Goal: Check status: Check status

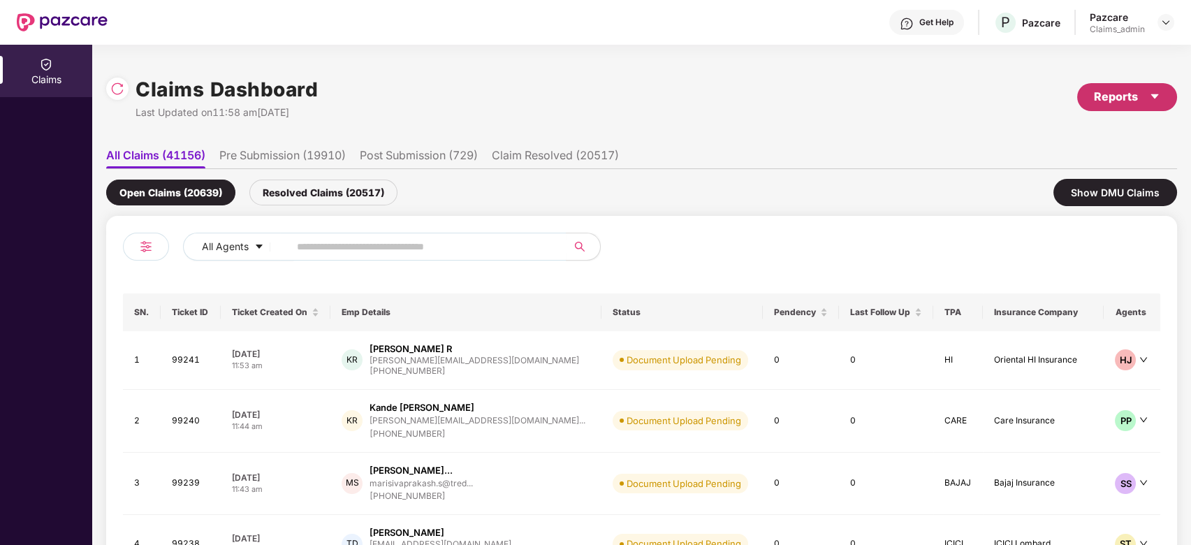
click at [1150, 96] on icon "caret-down" at bounding box center [1154, 96] width 11 height 11
click at [1107, 159] on div "Claims Pendency Report" at bounding box center [1066, 161] width 112 height 15
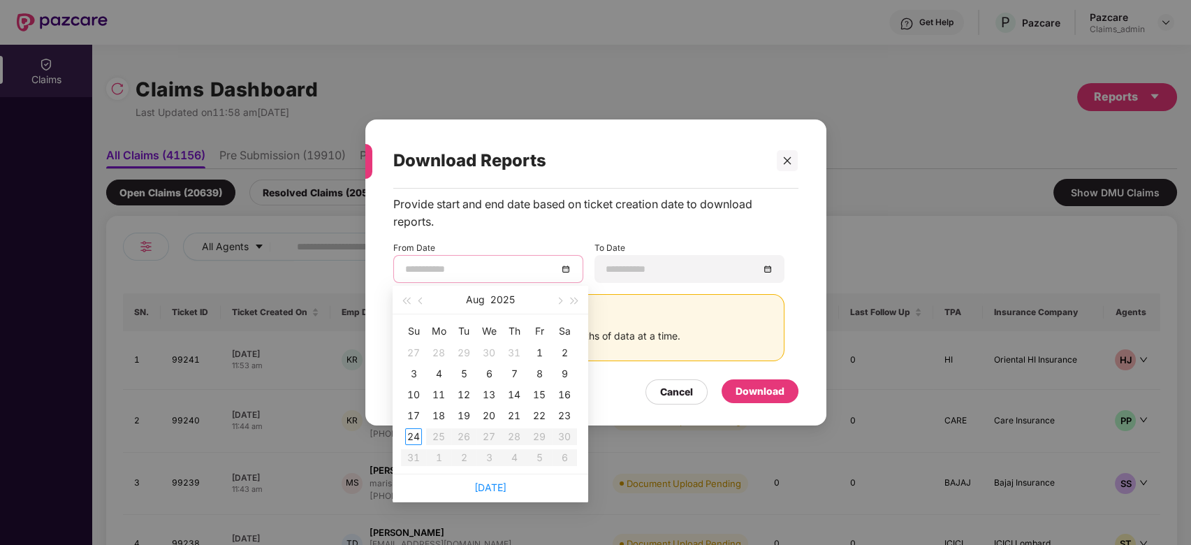
click at [494, 263] on input at bounding box center [481, 268] width 152 height 15
click at [425, 309] on button "button" at bounding box center [421, 300] width 15 height 28
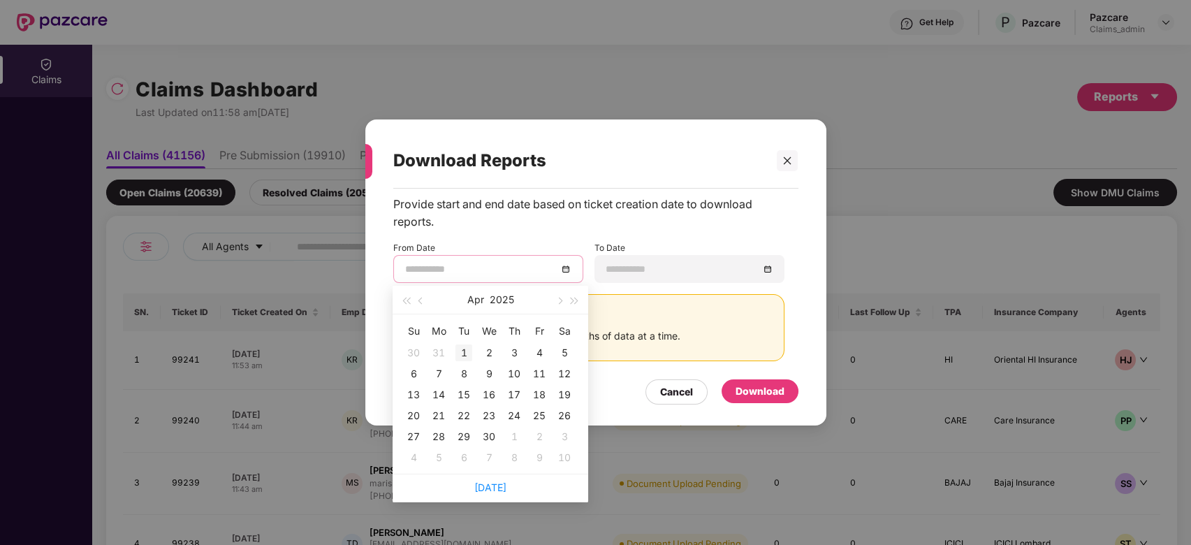
type input "**********"
click at [463, 353] on div "1" at bounding box center [463, 352] width 17 height 17
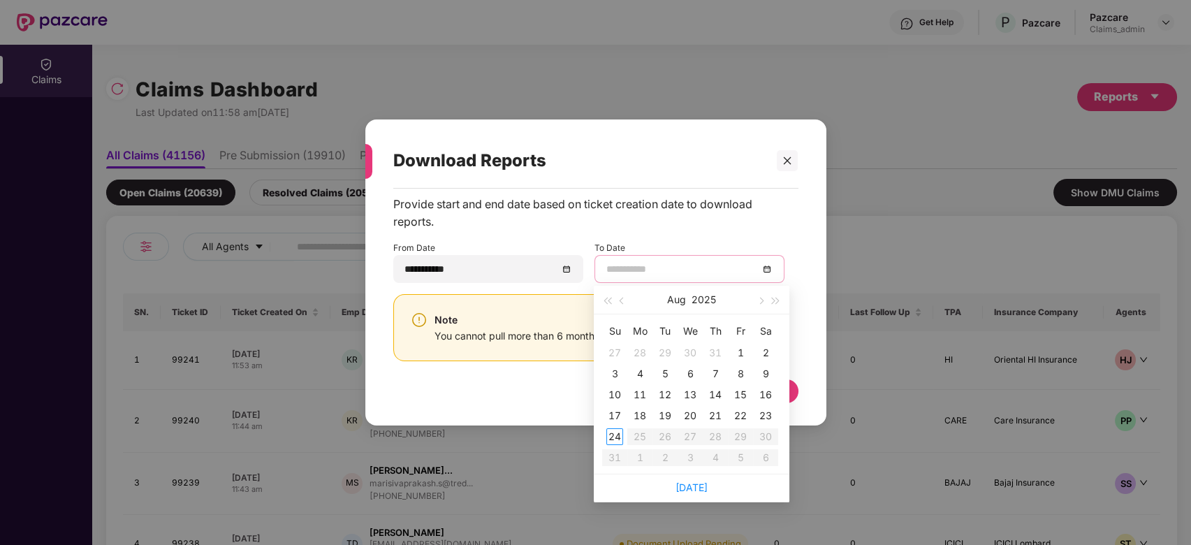
click at [657, 265] on input at bounding box center [682, 268] width 152 height 15
type input "**********"
click at [608, 444] on div "24" at bounding box center [614, 436] width 17 height 17
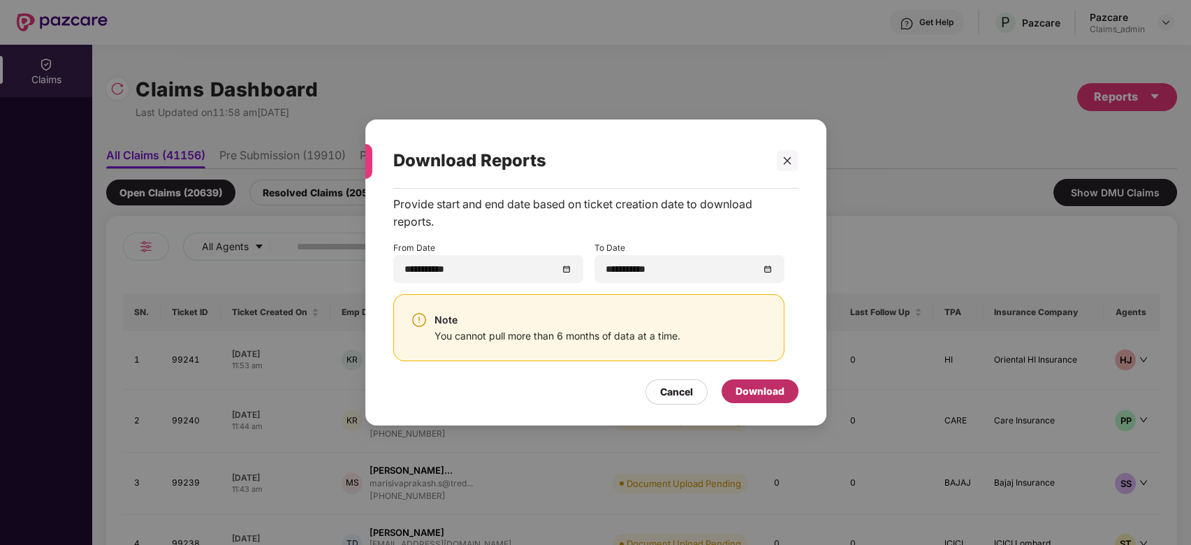
click at [760, 391] on div "Download" at bounding box center [760, 391] width 49 height 15
click at [786, 156] on icon "close" at bounding box center [787, 161] width 10 height 10
